Goal: Task Accomplishment & Management: Manage account settings

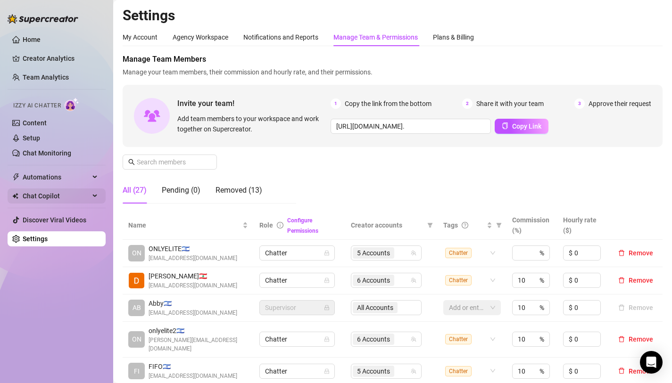
click at [57, 194] on span "Chat Copilot" at bounding box center [56, 196] width 67 height 15
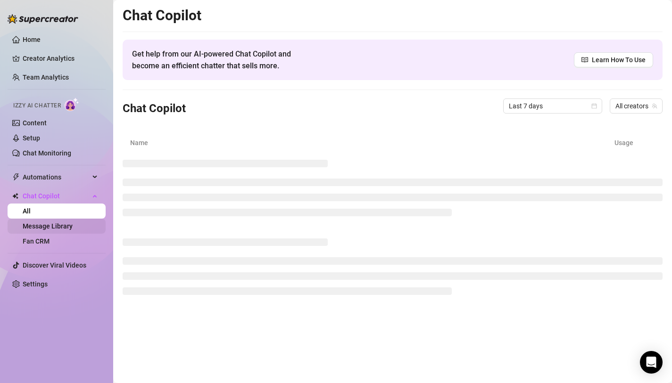
click at [61, 227] on link "Message Library" at bounding box center [48, 227] width 50 height 8
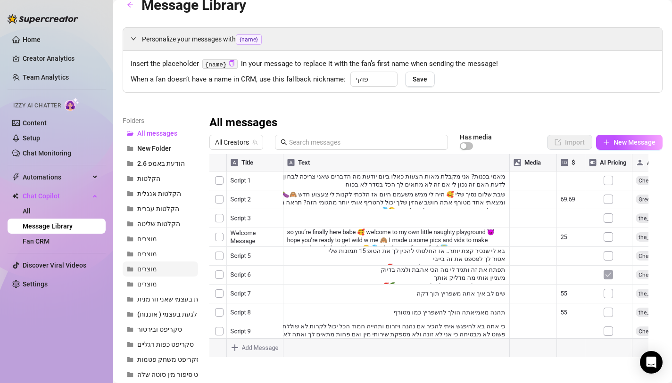
scroll to position [14, 0]
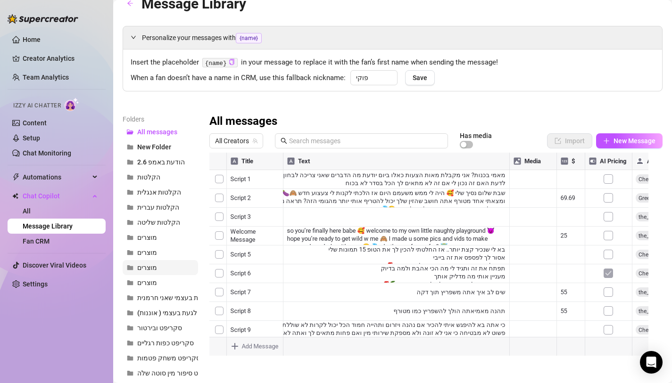
click at [149, 261] on button "מוצרים" at bounding box center [160, 267] width 75 height 15
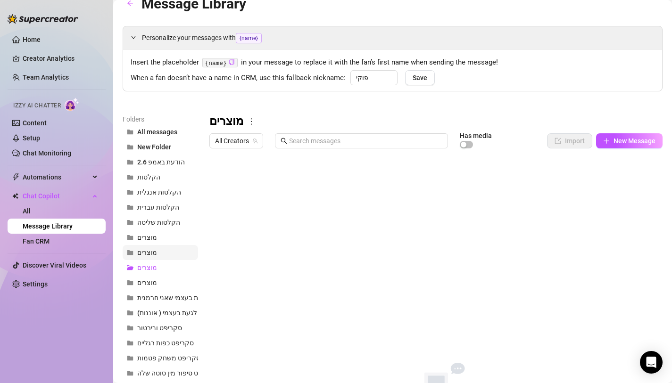
click at [148, 251] on span "מוצרים" at bounding box center [147, 253] width 20 height 8
click at [152, 237] on span "מוצרים" at bounding box center [147, 238] width 20 height 8
click at [157, 273] on button "מוצרים" at bounding box center [160, 267] width 75 height 15
click at [157, 280] on span "מוצרים" at bounding box center [147, 283] width 20 height 8
click at [241, 138] on span "All Creators" at bounding box center [236, 141] width 42 height 14
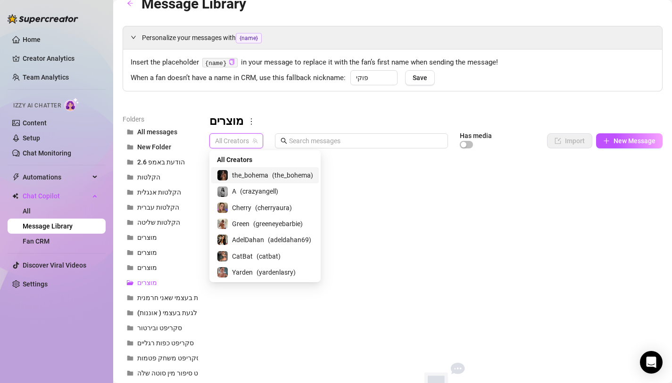
click at [204, 173] on div "Folders All messages New Folder הודעת באמפ 2.6 הקלטות הקלטות אנגלית הקלטות עברי…" at bounding box center [393, 281] width 540 height 335
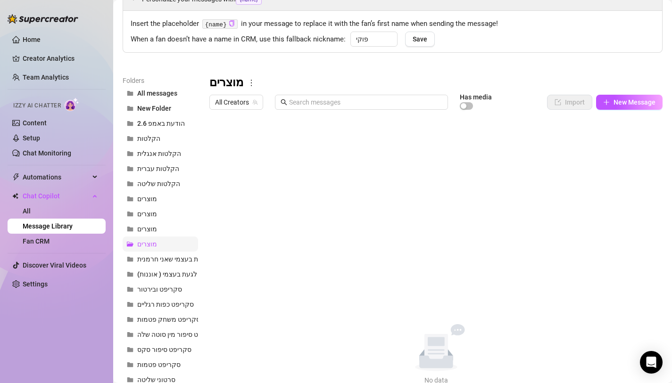
scroll to position [53, 0]
click at [154, 233] on button "מוצרים" at bounding box center [160, 228] width 75 height 15
click at [147, 219] on button "מוצרים" at bounding box center [160, 213] width 75 height 15
click at [146, 202] on button "מוצרים" at bounding box center [160, 198] width 75 height 15
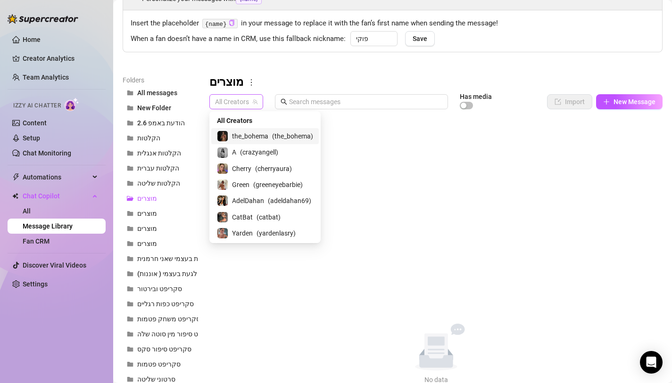
click at [233, 101] on span "All Creators" at bounding box center [236, 102] width 42 height 14
click at [249, 159] on div "A ( crazyangell )" at bounding box center [264, 152] width 107 height 16
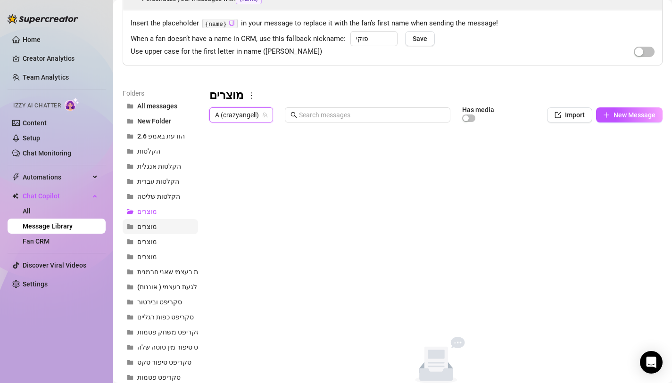
click at [147, 232] on button "מוצרים" at bounding box center [160, 226] width 75 height 15
click at [150, 240] on span "מוצרים" at bounding box center [147, 242] width 20 height 8
click at [156, 256] on span "מוצרים" at bounding box center [147, 257] width 20 height 8
click at [241, 112] on span "A (crazyangell)" at bounding box center [241, 115] width 52 height 14
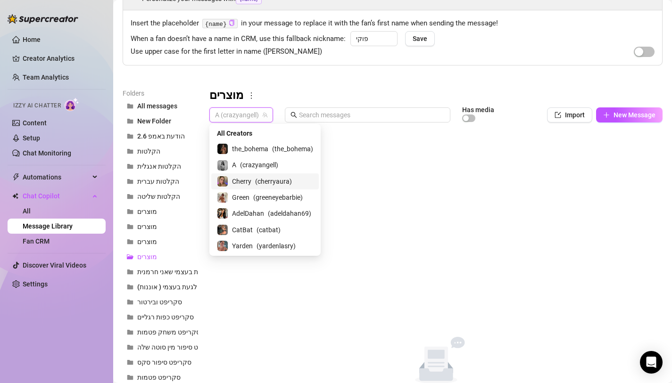
click at [240, 185] on span "Cherry" at bounding box center [241, 181] width 19 height 10
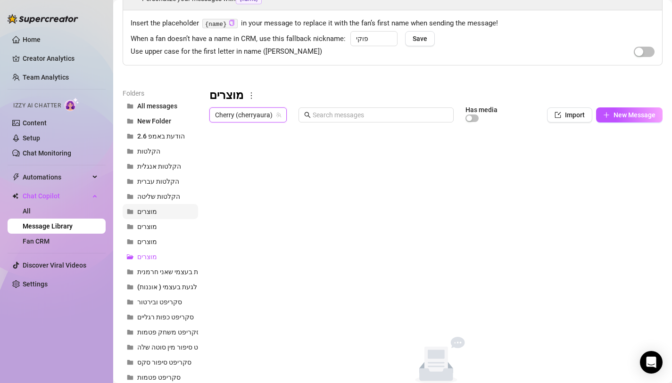
click at [146, 214] on span "מוצרים" at bounding box center [147, 212] width 20 height 8
click at [152, 226] on span "מוצרים" at bounding box center [147, 227] width 20 height 8
click at [154, 239] on span "מוצרים" at bounding box center [147, 242] width 20 height 8
click at [151, 252] on button "מוצרים" at bounding box center [160, 256] width 75 height 15
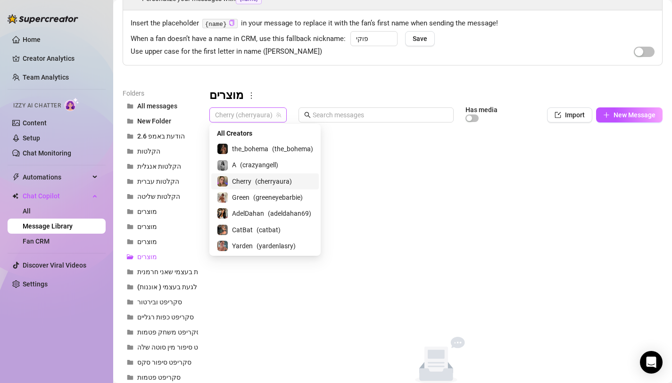
click at [262, 108] on span "Cherry (cherryaura)" at bounding box center [248, 115] width 66 height 14
click at [263, 148] on span "the_bohema" at bounding box center [250, 149] width 36 height 10
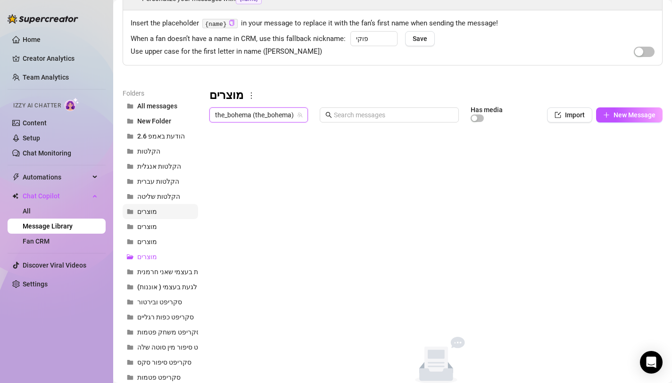
click at [162, 212] on button "מוצרים" at bounding box center [160, 211] width 75 height 15
drag, startPoint x: 158, startPoint y: 221, endPoint x: 158, endPoint y: 229, distance: 8.0
click at [158, 221] on button "מוצרים" at bounding box center [160, 226] width 75 height 15
click at [155, 239] on span "מוצרים" at bounding box center [147, 242] width 20 height 8
click at [152, 251] on button "מוצרים" at bounding box center [160, 256] width 75 height 15
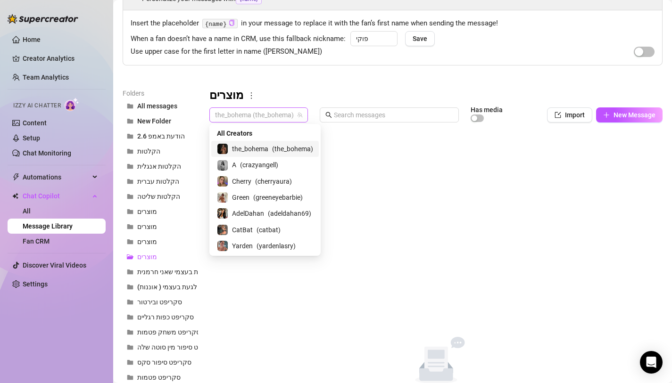
click at [250, 119] on span "the_bohema (the_bohema)" at bounding box center [258, 115] width 87 height 14
click at [245, 195] on span "Green" at bounding box center [240, 197] width 17 height 10
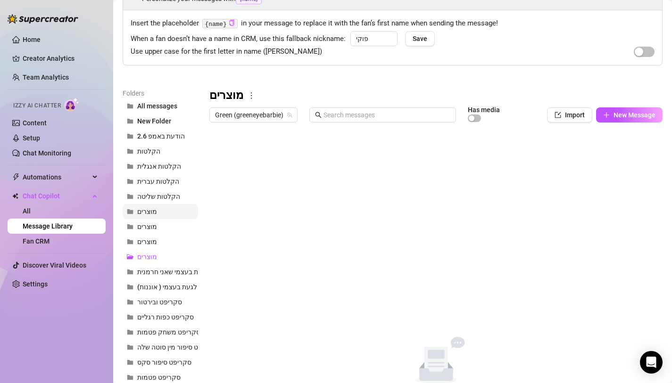
click at [142, 213] on span "מוצרים" at bounding box center [147, 212] width 20 height 8
click at [145, 227] on span "מוצרים" at bounding box center [147, 227] width 20 height 8
click at [151, 242] on span "מוצרים" at bounding box center [147, 242] width 20 height 8
click at [150, 255] on span "מוצרים" at bounding box center [147, 257] width 20 height 8
click at [249, 113] on span "Green (greeneyebarbie)" at bounding box center [253, 115] width 77 height 14
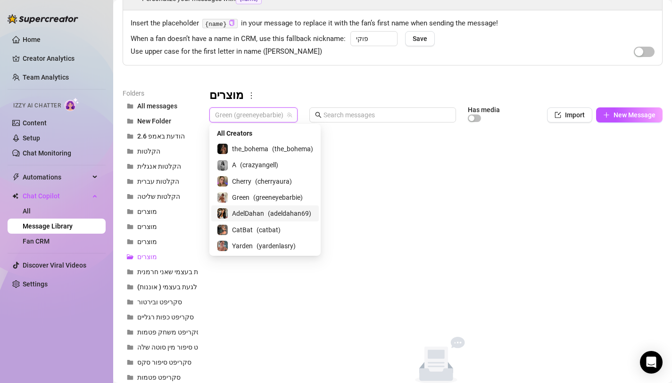
click at [247, 215] on span "AdelDahan" at bounding box center [248, 213] width 32 height 10
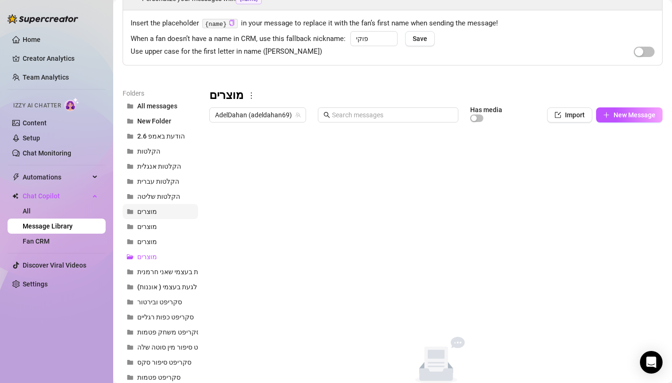
click at [148, 215] on span "מוצרים" at bounding box center [147, 212] width 20 height 8
click at [146, 226] on span "מוצרים" at bounding box center [147, 227] width 20 height 8
click at [146, 241] on span "מוצרים" at bounding box center [147, 242] width 20 height 8
click at [142, 257] on span "מוצרים" at bounding box center [147, 257] width 20 height 8
click at [236, 119] on span "AdelDahan (adeldahan69)" at bounding box center [257, 115] width 85 height 14
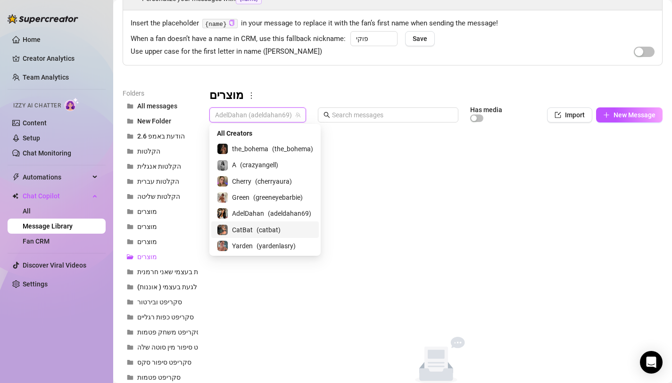
click at [241, 229] on span "CatBat" at bounding box center [242, 230] width 21 height 10
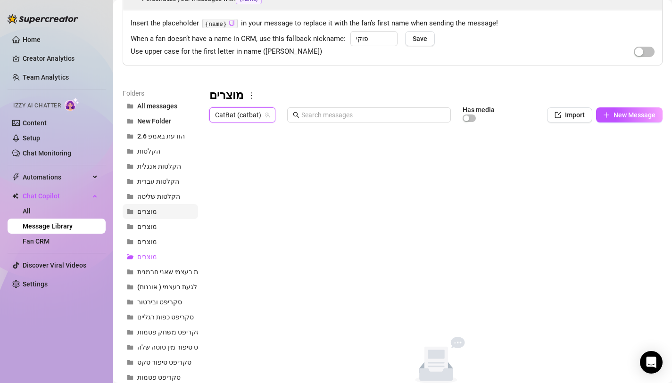
click at [148, 210] on span "מוצרים" at bounding box center [147, 212] width 20 height 8
drag, startPoint x: 146, startPoint y: 219, endPoint x: 144, endPoint y: 237, distance: 18.0
click at [146, 219] on button "מוצרים" at bounding box center [160, 226] width 75 height 15
click at [143, 239] on span "מוצרים" at bounding box center [147, 242] width 20 height 8
drag, startPoint x: 139, startPoint y: 250, endPoint x: 138, endPoint y: 255, distance: 4.8
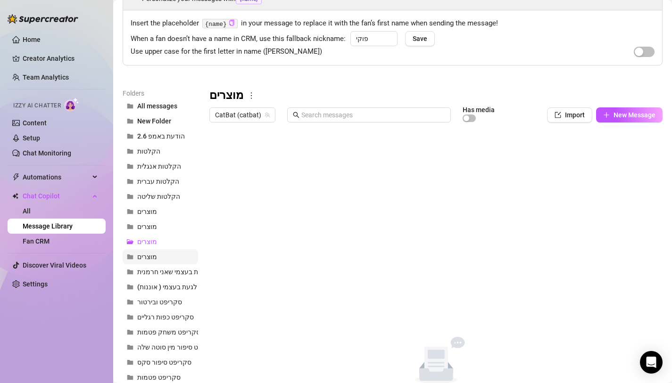
click at [139, 251] on button "מוצרים" at bounding box center [160, 256] width 75 height 15
click at [138, 257] on span "מוצרים" at bounding box center [147, 257] width 20 height 8
drag, startPoint x: 241, startPoint y: 106, endPoint x: 245, endPoint y: 115, distance: 10.4
click at [241, 105] on div "מוצרים CatBat (catbat) Has media Import New Message Title Text Media $ AI Prici…" at bounding box center [435, 243] width 453 height 310
click at [251, 131] on div "מוצרים CatBat (catbat) Has media Import New Message Title Text Media $ AI Prici…" at bounding box center [435, 243] width 453 height 310
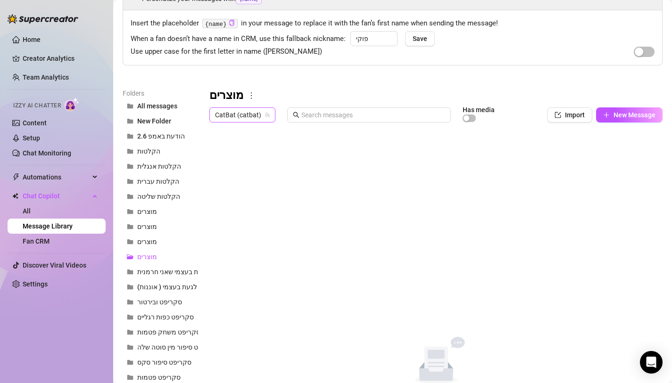
click at [241, 117] on span "CatBat (catbat)" at bounding box center [242, 115] width 55 height 14
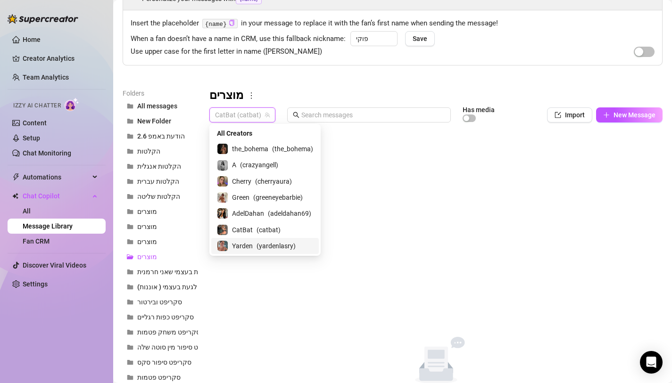
click at [255, 240] on div "Yarden ( yardenlasry )" at bounding box center [265, 245] width 96 height 11
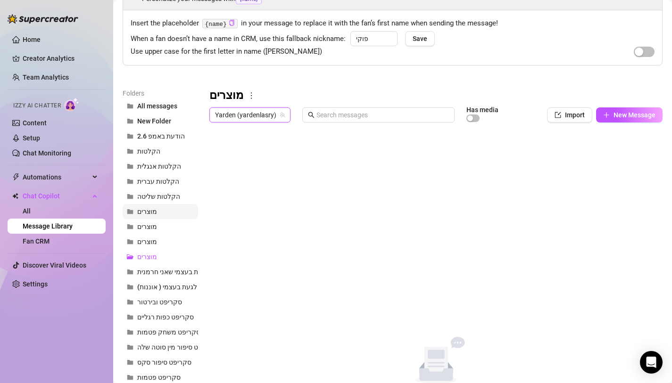
click at [149, 215] on button "מוצרים" at bounding box center [160, 211] width 75 height 15
click at [160, 230] on button "מוצרים" at bounding box center [160, 226] width 75 height 15
click at [157, 239] on span "מוצרים" at bounding box center [147, 242] width 20 height 8
click at [151, 260] on span "מוצרים" at bounding box center [147, 257] width 20 height 8
click at [144, 216] on button "מוצרים" at bounding box center [160, 211] width 75 height 15
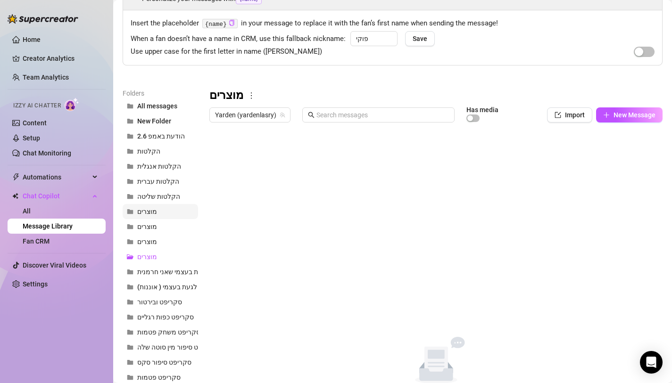
click at [144, 216] on button "מוצרים" at bounding box center [160, 211] width 75 height 15
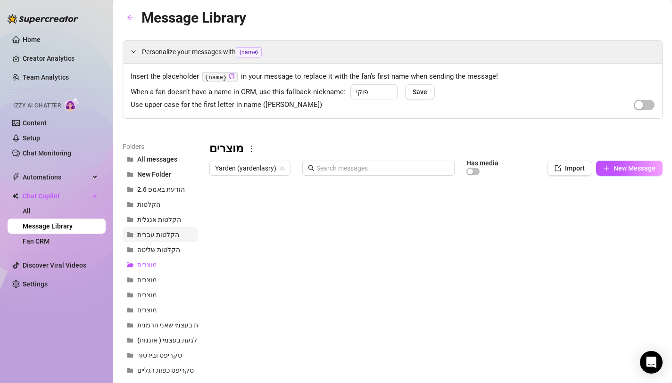
scroll to position [2, 0]
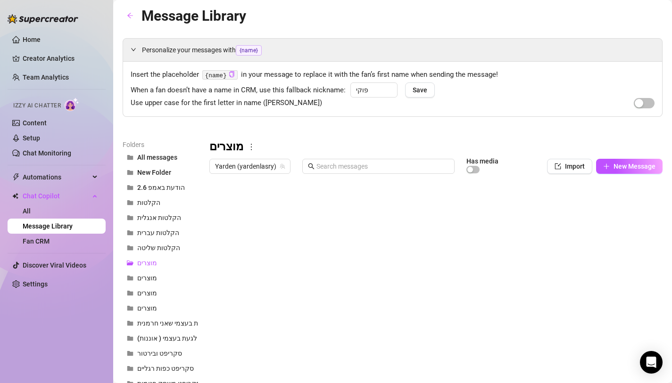
drag, startPoint x: 157, startPoint y: 262, endPoint x: 239, endPoint y: 259, distance: 82.1
click at [235, 259] on div "Folders All messages New Folder הודעת באמפ 2.6 הקלטות הקלטות אנגלית הקלטות עברי…" at bounding box center [393, 307] width 540 height 335
click at [255, 146] on icon "more" at bounding box center [251, 147] width 8 height 8
click at [272, 178] on link "Delete" at bounding box center [271, 178] width 28 height 8
click at [154, 261] on span "מוצרים" at bounding box center [147, 263] width 20 height 8
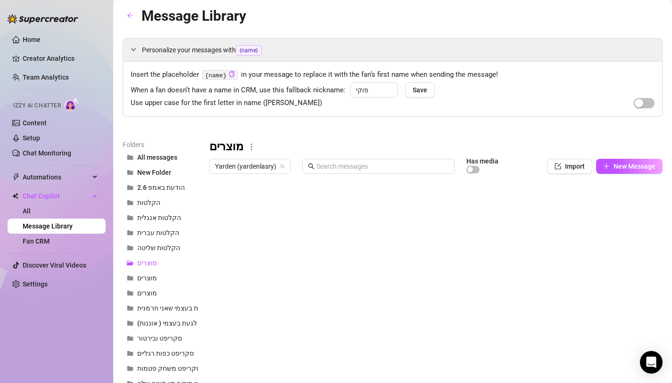
click at [256, 148] on icon "more" at bounding box center [251, 147] width 8 height 8
click at [274, 178] on link "Delete" at bounding box center [271, 178] width 28 height 8
drag, startPoint x: 155, startPoint y: 263, endPoint x: 165, endPoint y: 252, distance: 14.3
click at [155, 263] on span "מוצרים" at bounding box center [147, 263] width 20 height 8
click at [254, 150] on icon "more" at bounding box center [251, 147] width 8 height 8
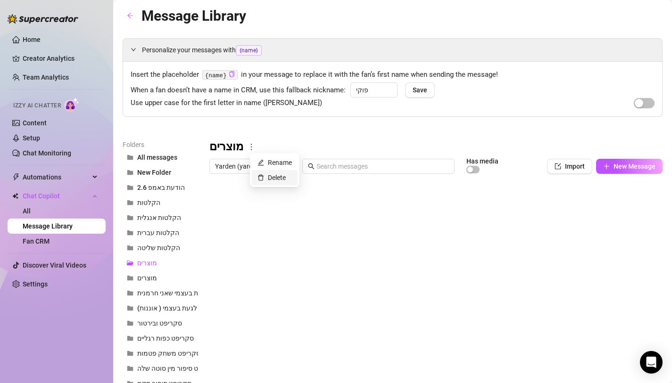
click at [275, 181] on link "Delete" at bounding box center [271, 178] width 28 height 8
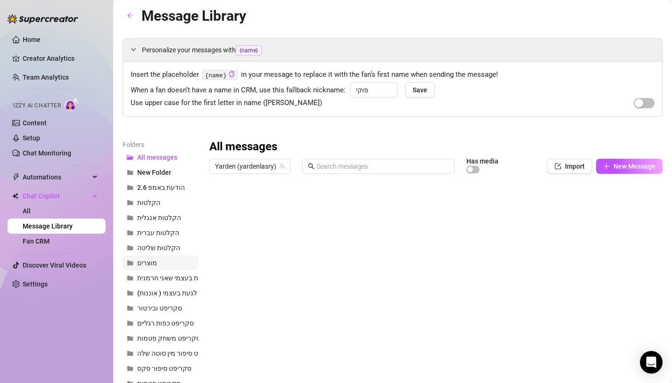
click at [152, 264] on span "מוצרים" at bounding box center [147, 263] width 20 height 8
drag, startPoint x: 260, startPoint y: 144, endPoint x: 255, endPoint y: 145, distance: 4.7
click at [260, 144] on div "מוצרים" at bounding box center [435, 147] width 453 height 15
click at [254, 145] on icon "more" at bounding box center [251, 147] width 8 height 8
click at [258, 178] on link "Delete" at bounding box center [271, 178] width 28 height 8
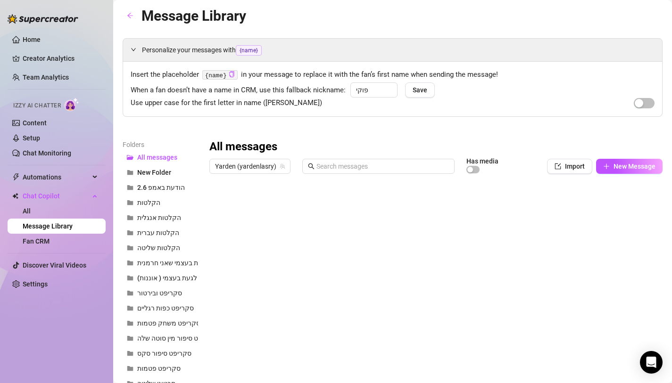
click at [51, 225] on link "Message Library" at bounding box center [48, 227] width 50 height 8
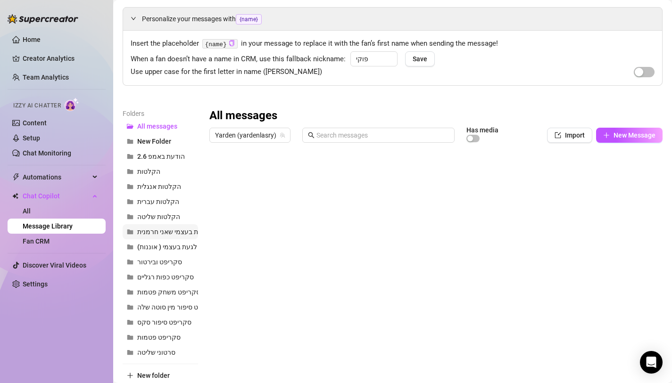
scroll to position [0, 0]
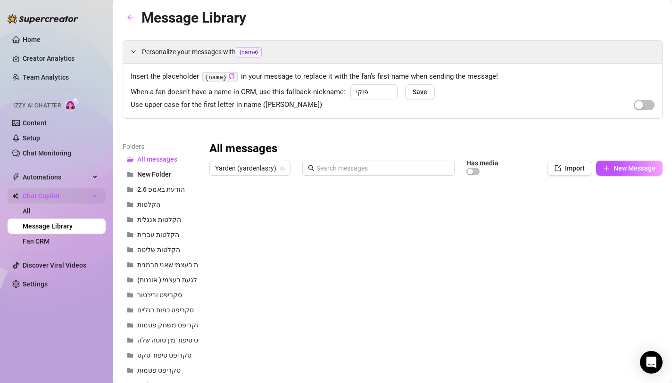
click at [58, 193] on span "Chat Copilot" at bounding box center [56, 196] width 67 height 15
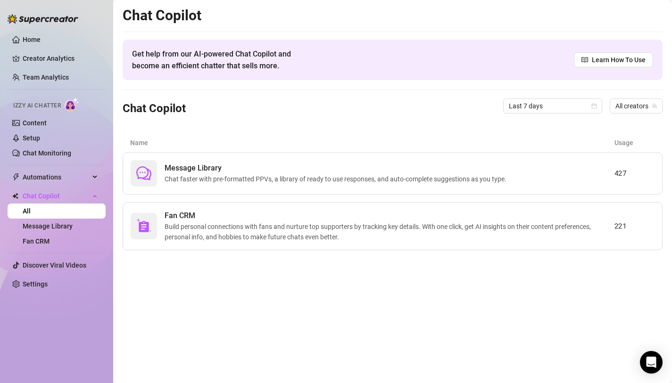
click at [304, 21] on h2 "Chat Copilot" at bounding box center [393, 16] width 540 height 18
